Goal: Transaction & Acquisition: Purchase product/service

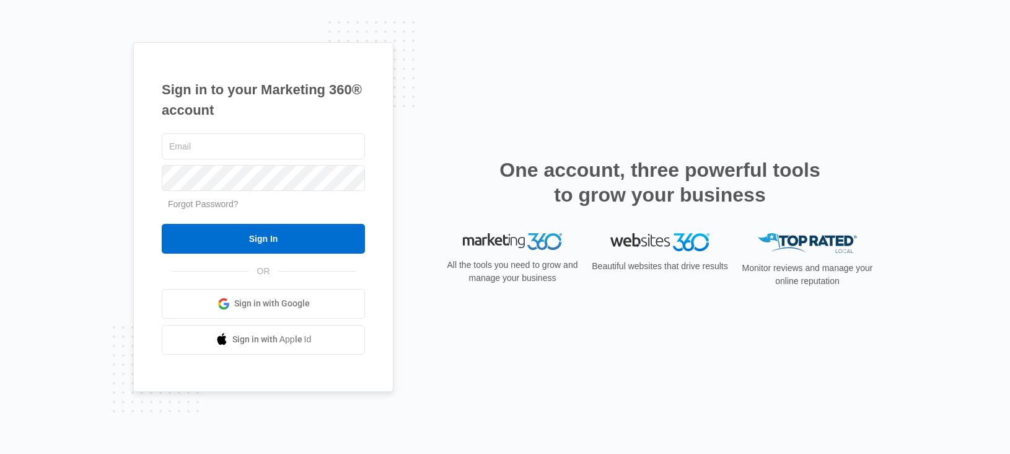
type input "[PERSON_NAME][EMAIL_ADDRESS][PERSON_NAME][DOMAIN_NAME]"
click at [952, 113] on div "Sign in to your Marketing 360® account [PERSON_NAME][EMAIL_ADDRESS][PERSON_NAME…" at bounding box center [505, 227] width 1010 height 454
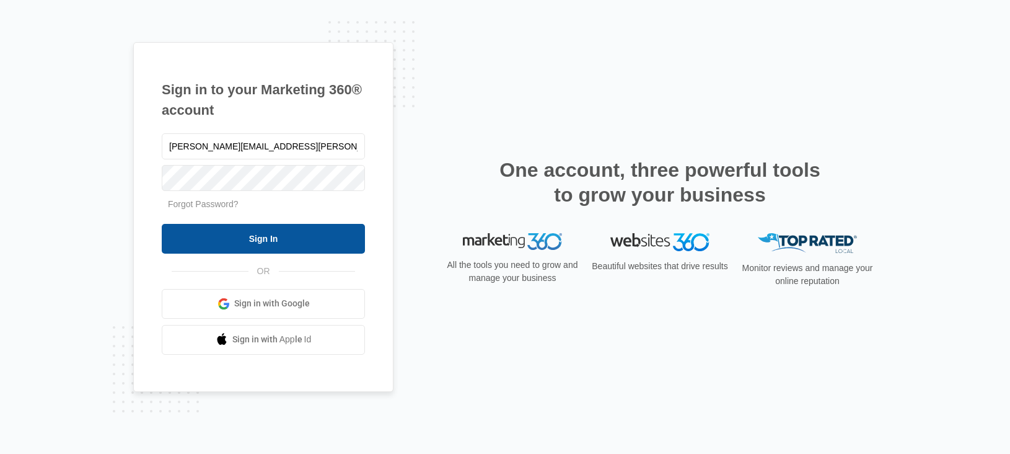
click at [297, 236] on input "Sign In" at bounding box center [263, 239] width 203 height 30
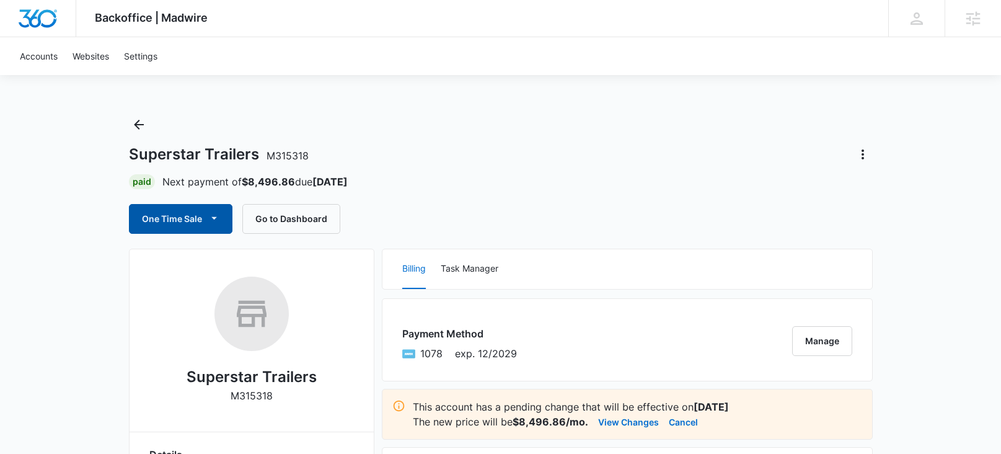
click at [173, 219] on button "One Time Sale" at bounding box center [180, 219] width 103 height 30
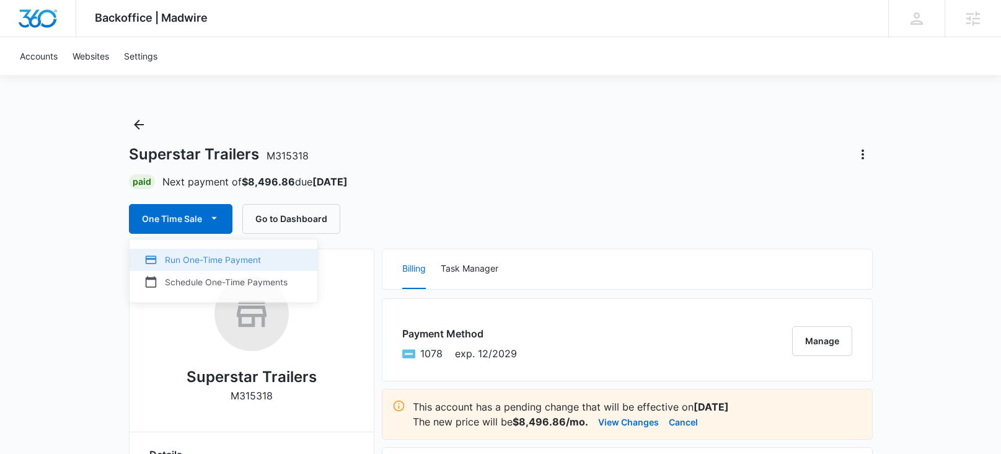
click at [194, 260] on div "Run One-Time Payment" at bounding box center [215, 260] width 143 height 13
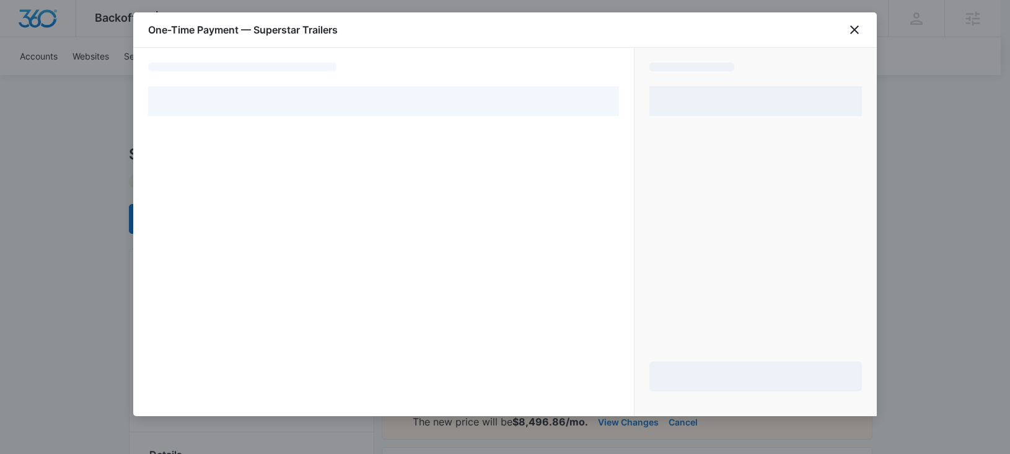
select select "pm_1QhYpMA4n8RTgNjUMniY7QpR"
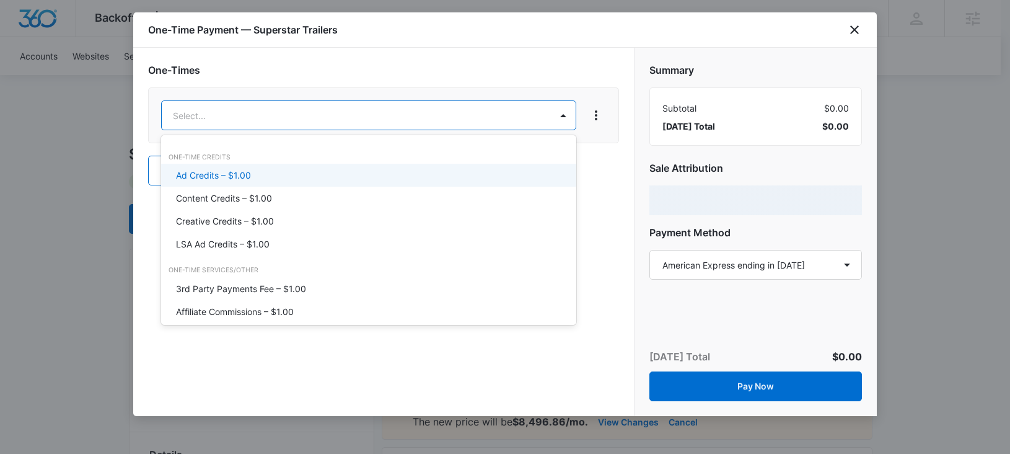
click at [219, 180] on p "Ad Credits – $1.00" at bounding box center [213, 175] width 75 height 13
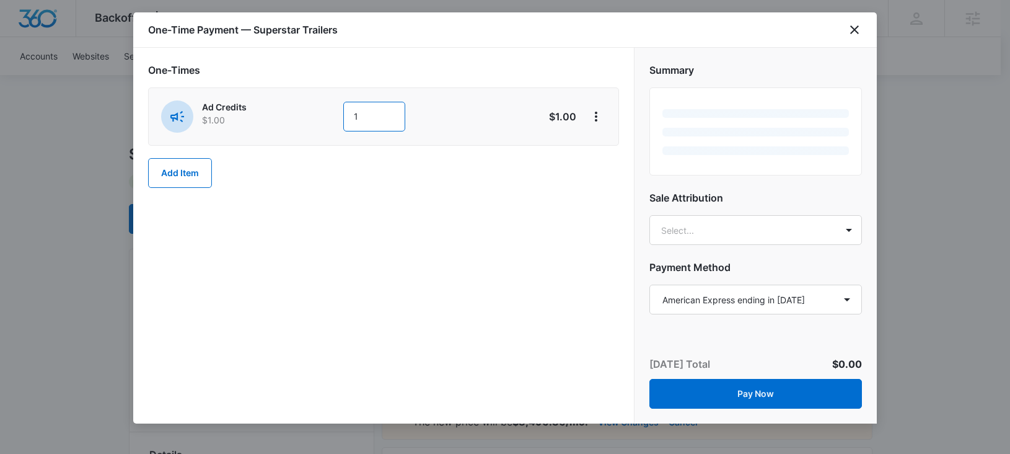
drag, startPoint x: 361, startPoint y: 120, endPoint x: 345, endPoint y: 120, distance: 15.5
click at [345, 120] on input "1" at bounding box center [374, 117] width 62 height 30
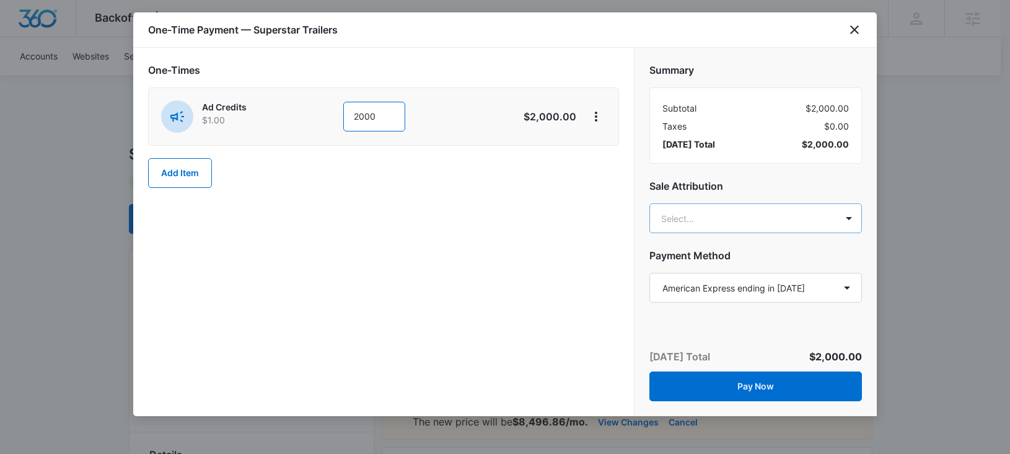
type input "2000"
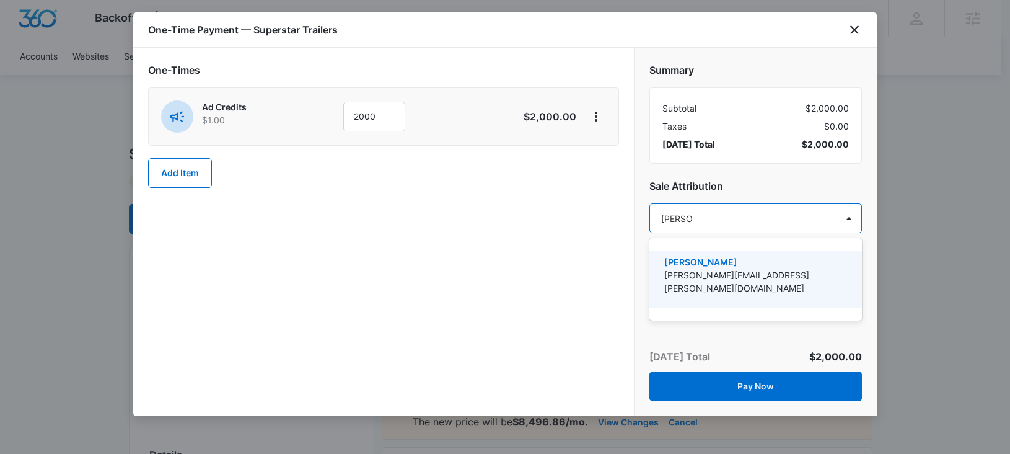
type input "[PERSON_NAME]"
drag, startPoint x: 708, startPoint y: 273, endPoint x: 589, endPoint y: 247, distance: 121.9
click at [708, 271] on p "[PERSON_NAME][EMAIL_ADDRESS][PERSON_NAME][DOMAIN_NAME]" at bounding box center [754, 281] width 180 height 26
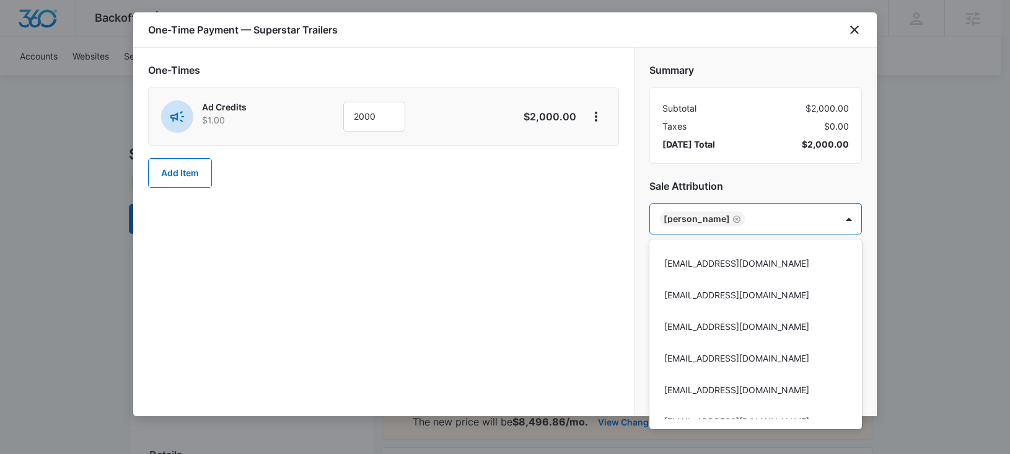
click at [545, 240] on div at bounding box center [505, 227] width 1010 height 454
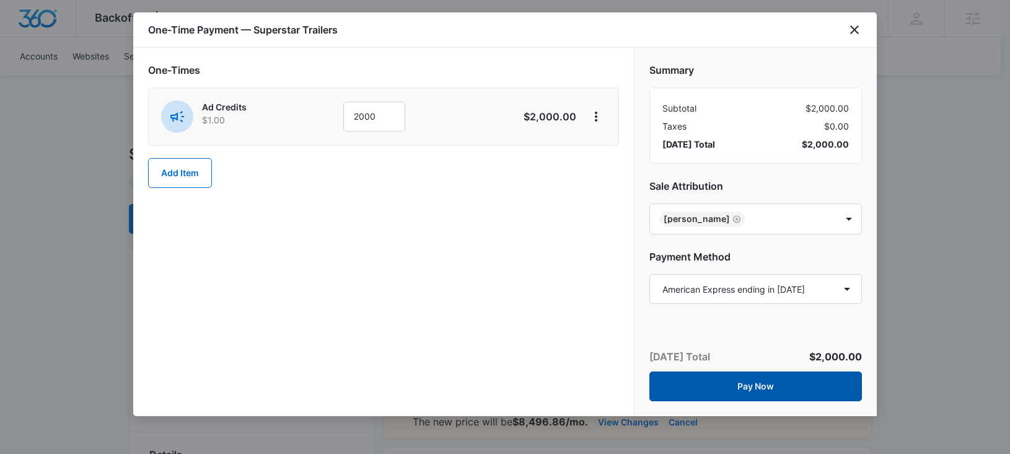
click at [763, 391] on button "Pay Now" at bounding box center [755, 386] width 213 height 30
